Goal: Information Seeking & Learning: Learn about a topic

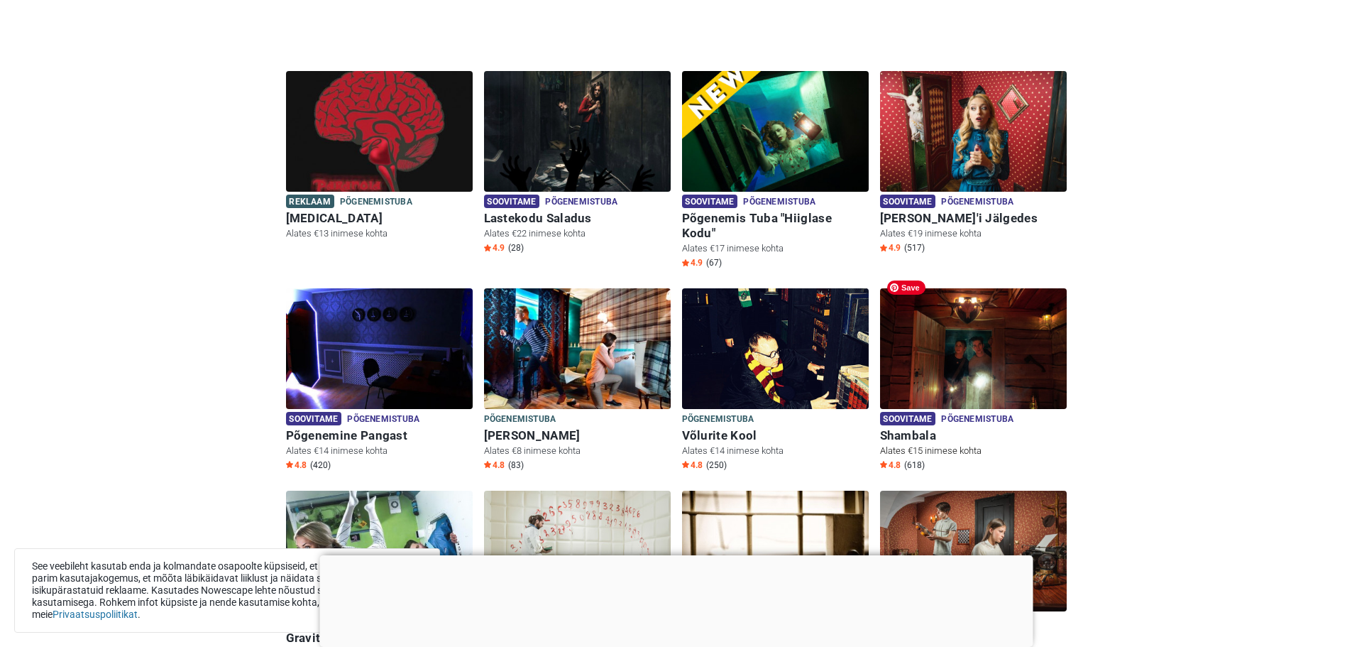
scroll to position [426, 0]
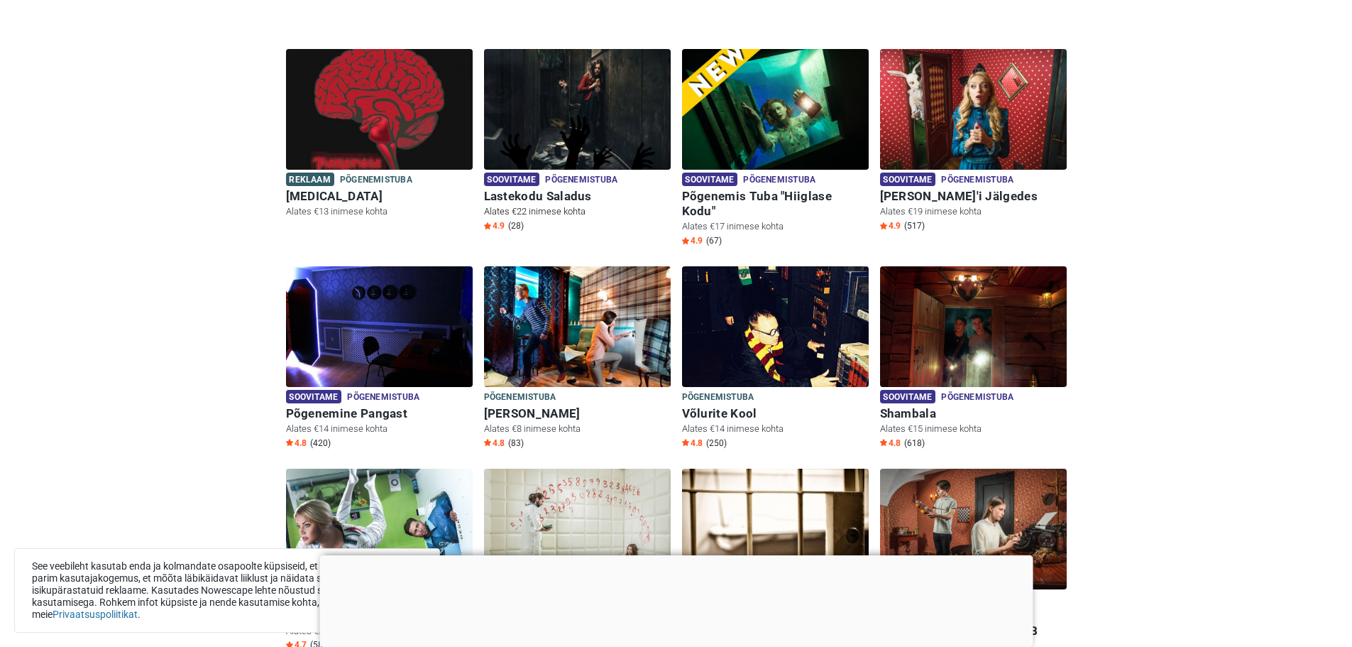
click at [548, 190] on h6 "Lastekodu Saladus" at bounding box center [577, 196] width 187 height 15
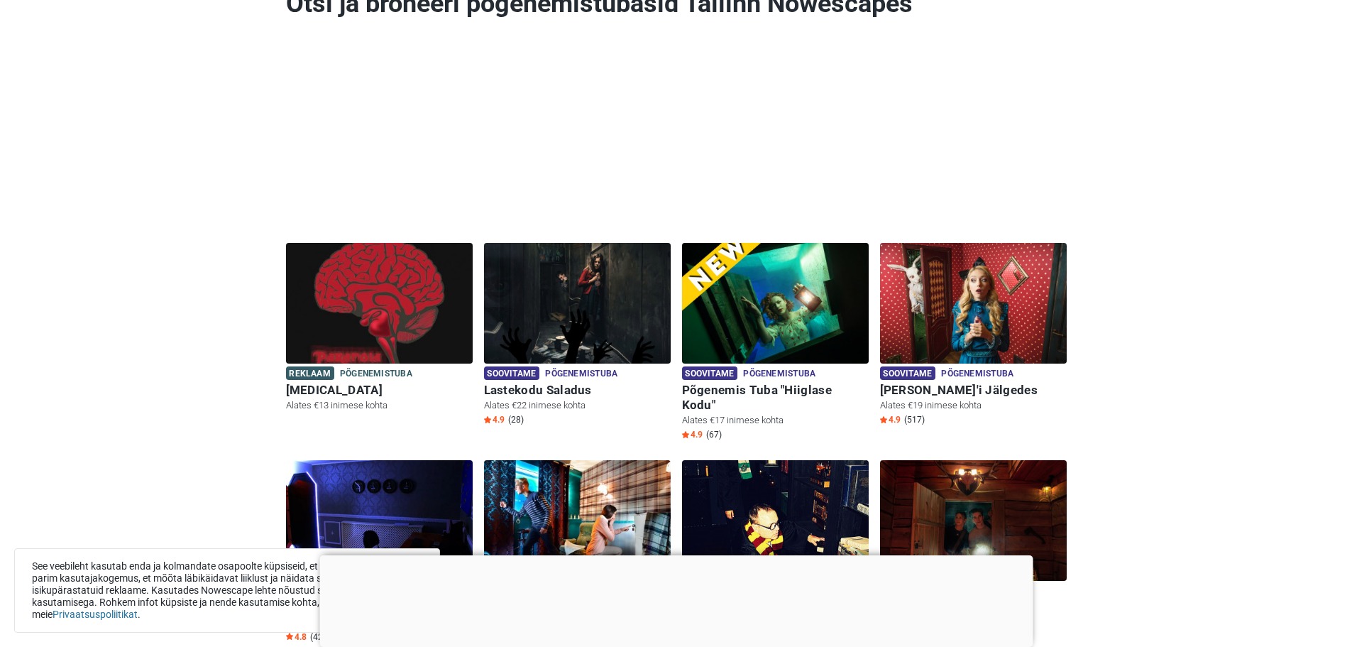
scroll to position [284, 0]
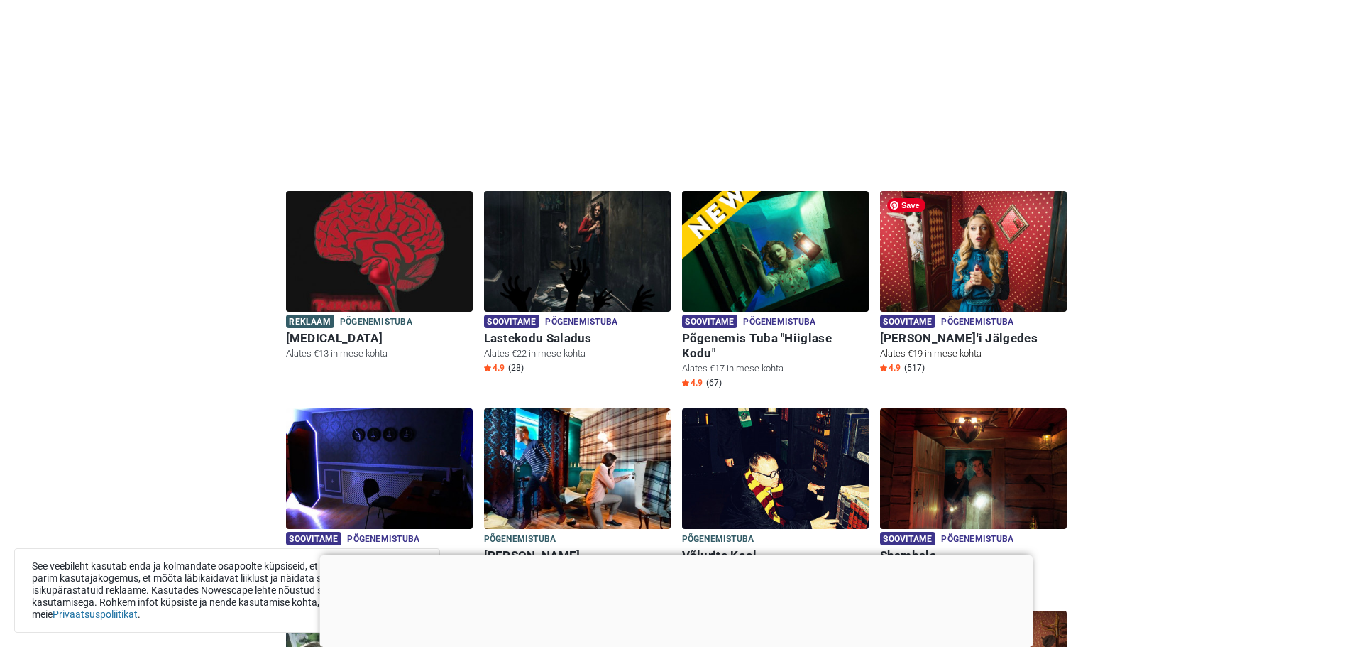
click at [946, 253] on img at bounding box center [973, 251] width 187 height 121
click at [943, 253] on img at bounding box center [973, 251] width 187 height 121
click at [936, 336] on h6 "[PERSON_NAME]'i Jälgedes" at bounding box center [973, 338] width 187 height 15
click at [947, 277] on img at bounding box center [973, 251] width 187 height 121
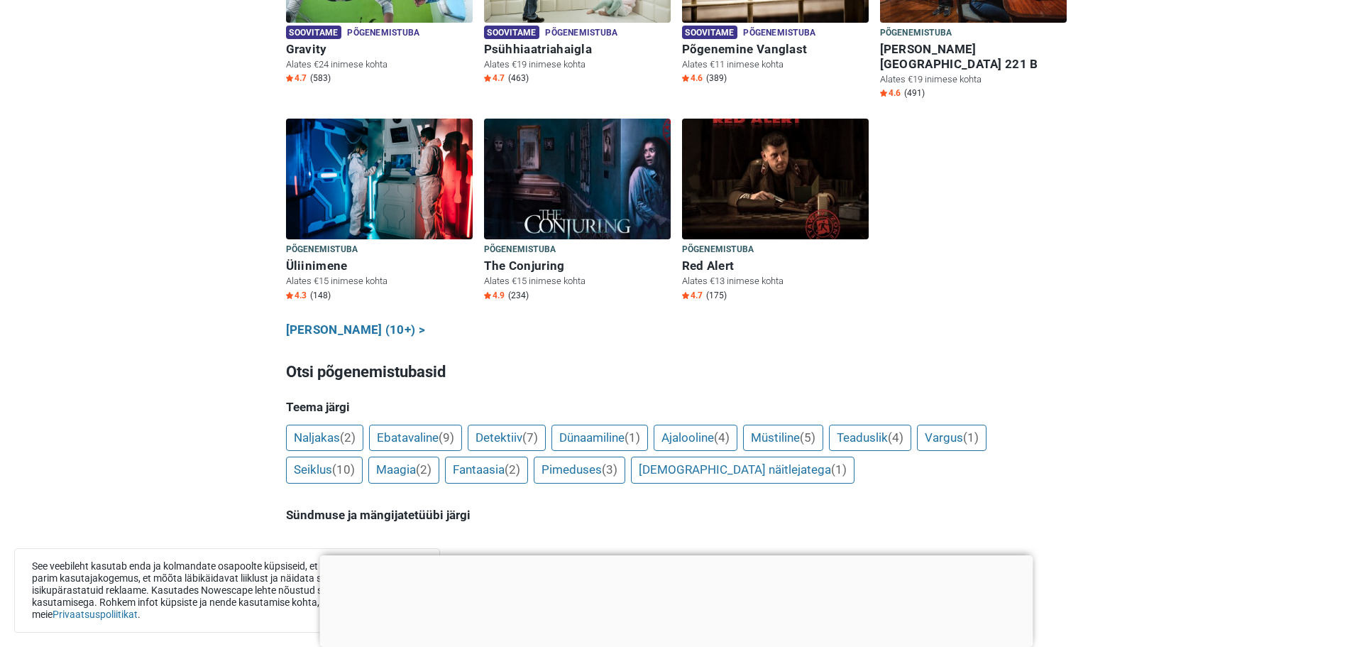
scroll to position [1276, 0]
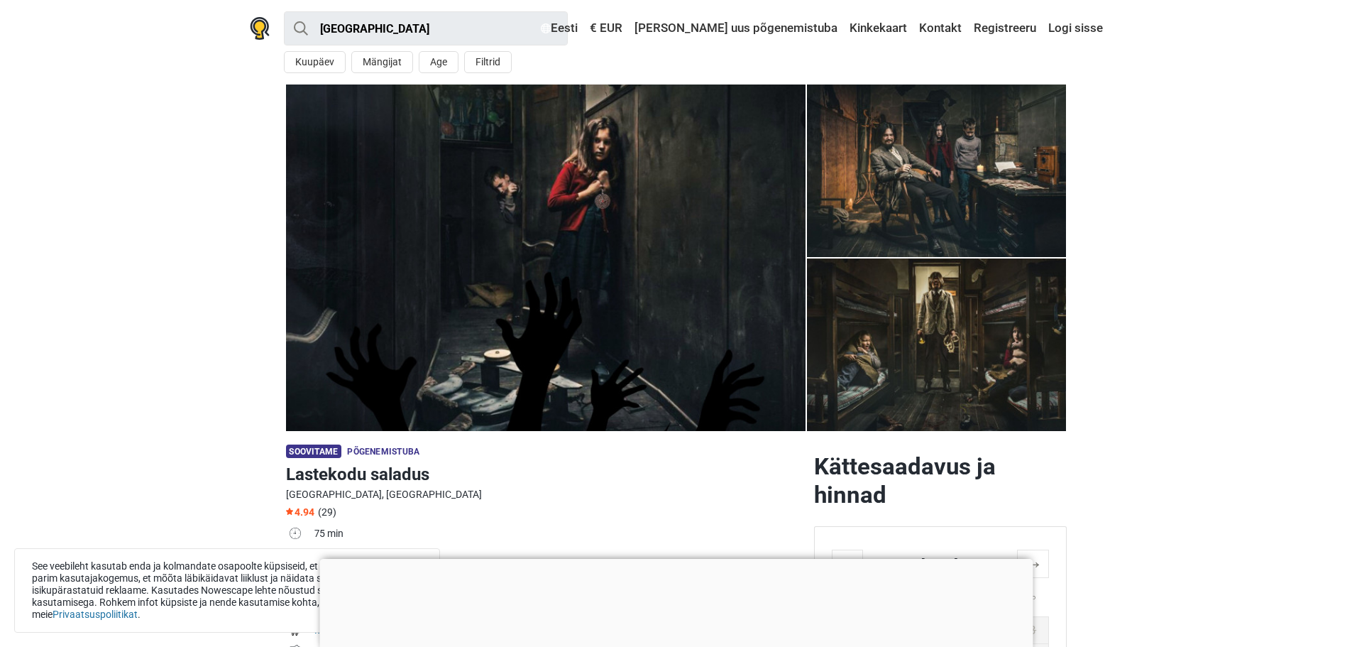
scroll to position [284, 0]
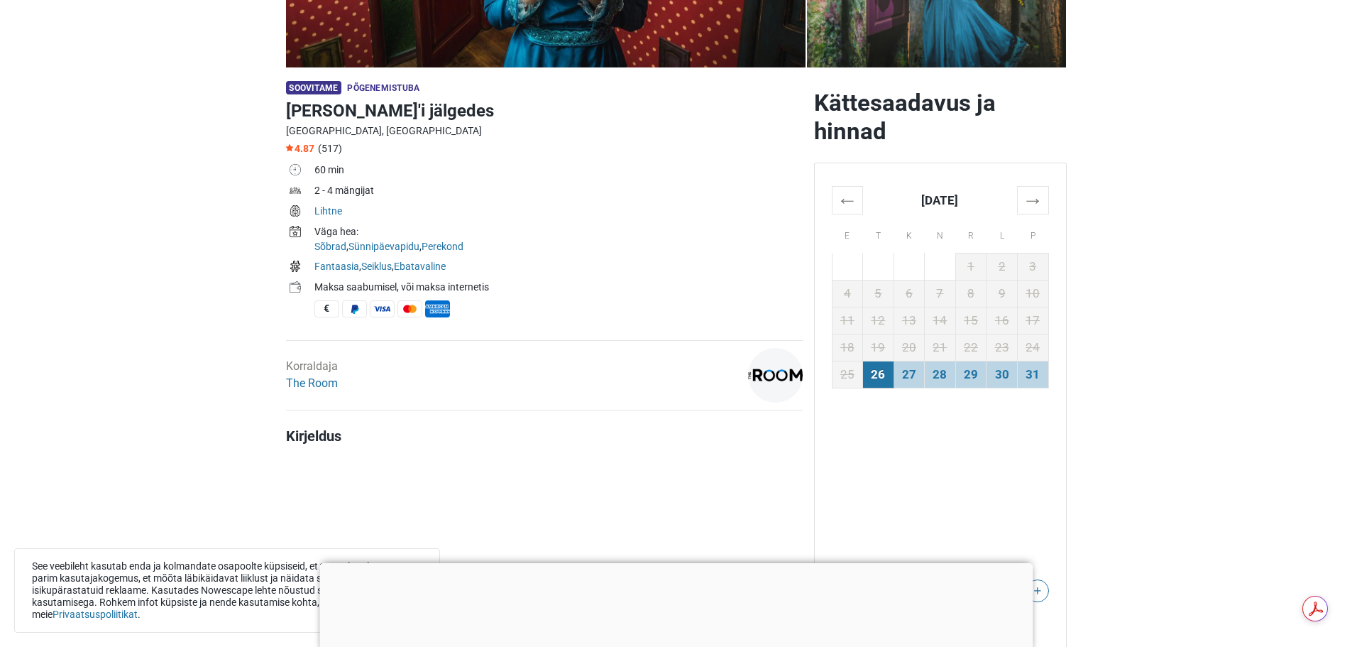
scroll to position [426, 0]
